Goal: Information Seeking & Learning: Learn about a topic

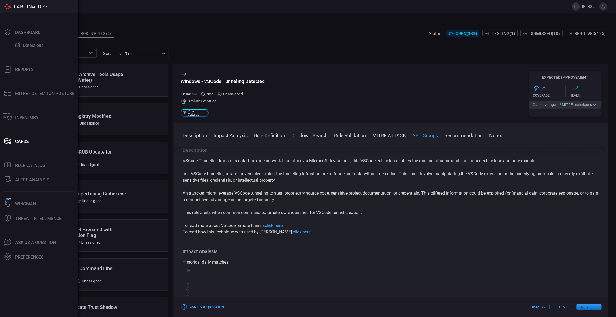
scroll to position [366, 0]
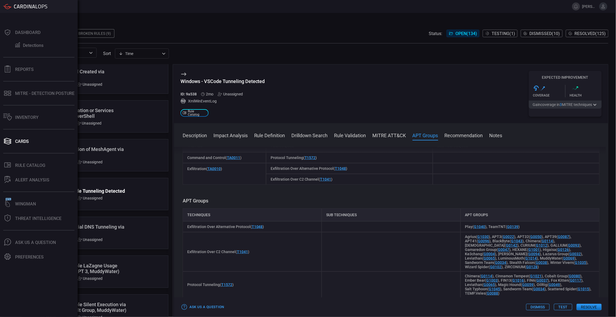
click at [5, 37] on button "Dashboard" at bounding box center [38, 32] width 76 height 13
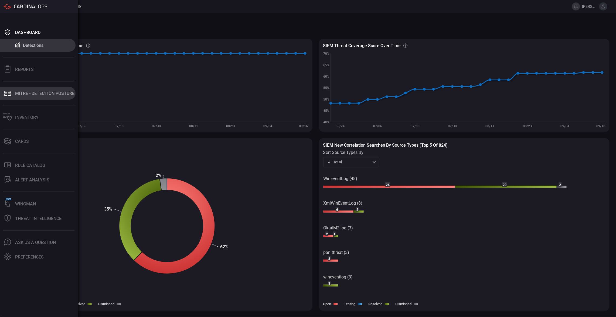
click at [14, 91] on button "MITRE - Detection Posture" at bounding box center [38, 93] width 76 height 13
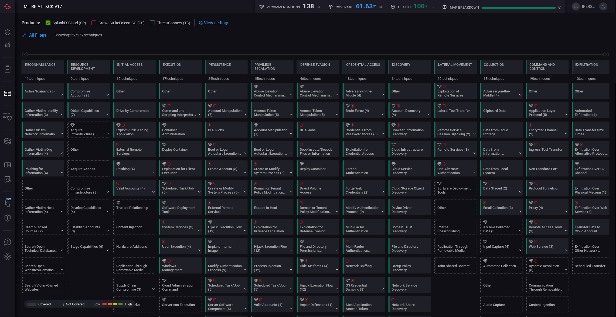
scroll to position [0, 59]
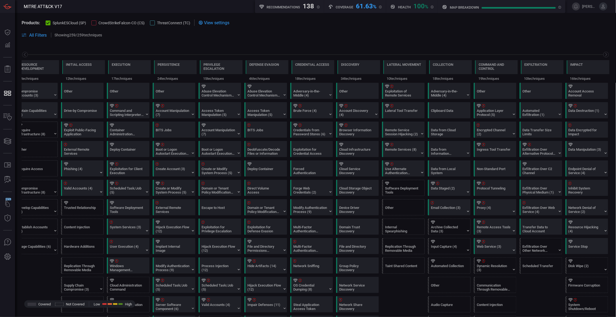
click at [44, 21] on div "Products: SplunkESCloud (SP) CrowdStrikeFalcon-CO (CS) ThreatConnect (TC)" at bounding box center [106, 22] width 169 height 6
click at [46, 21] on icon at bounding box center [48, 23] width 4 height 4
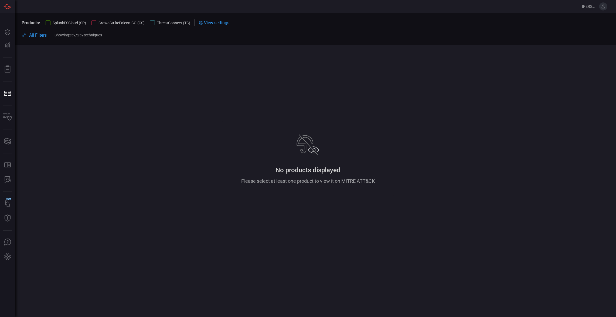
click at [94, 22] on div at bounding box center [93, 23] width 5 height 5
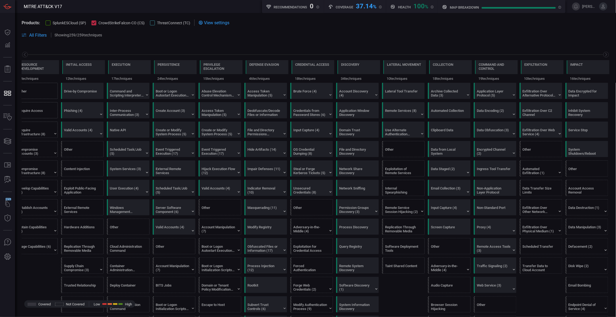
click at [363, 4] on div "37.14 %" at bounding box center [366, 5] width 21 height 6
click at [318, 35] on span at bounding box center [357, 35] width 503 height 6
click at [50, 22] on div at bounding box center [48, 23] width 5 height 5
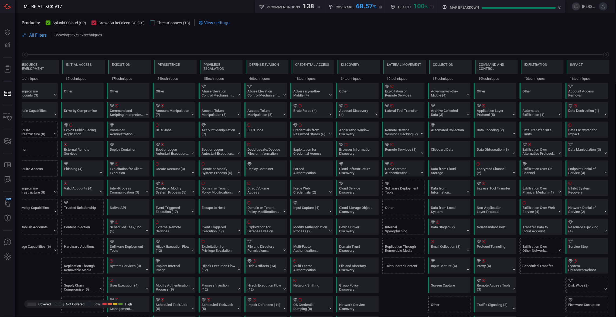
click at [347, 32] on span at bounding box center [357, 35] width 503 height 6
click at [115, 35] on span at bounding box center [357, 35] width 503 height 6
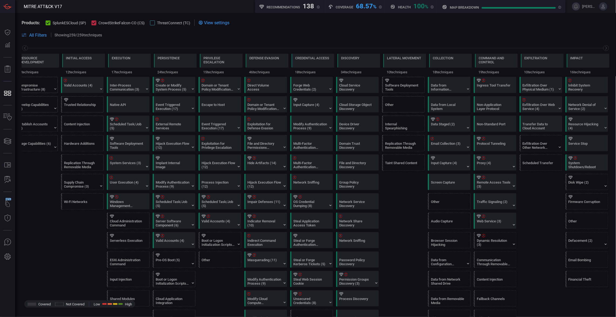
scroll to position [0, 0]
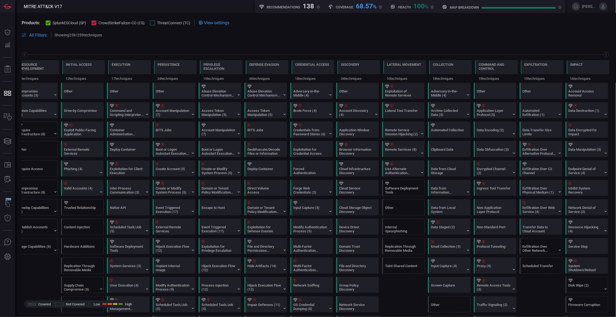
click at [51, 23] on button "SplunkESCloud (SP)" at bounding box center [66, 22] width 40 height 5
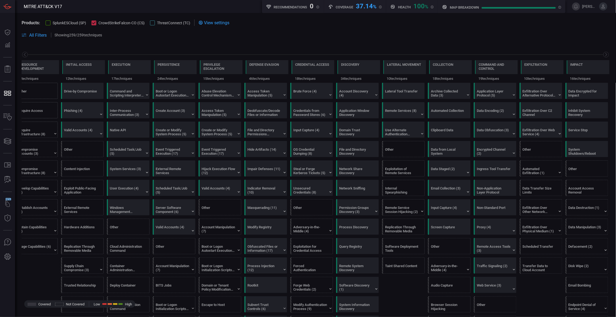
click at [49, 21] on div at bounding box center [48, 23] width 5 height 5
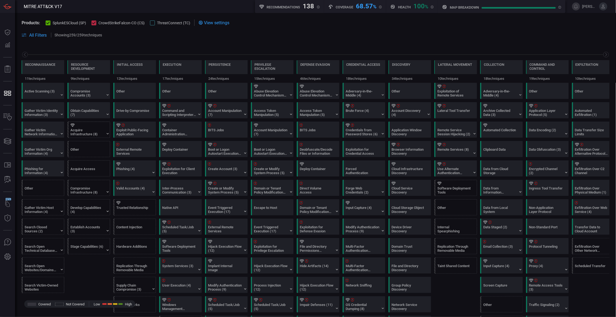
scroll to position [0, 59]
